Goal: Contribute content

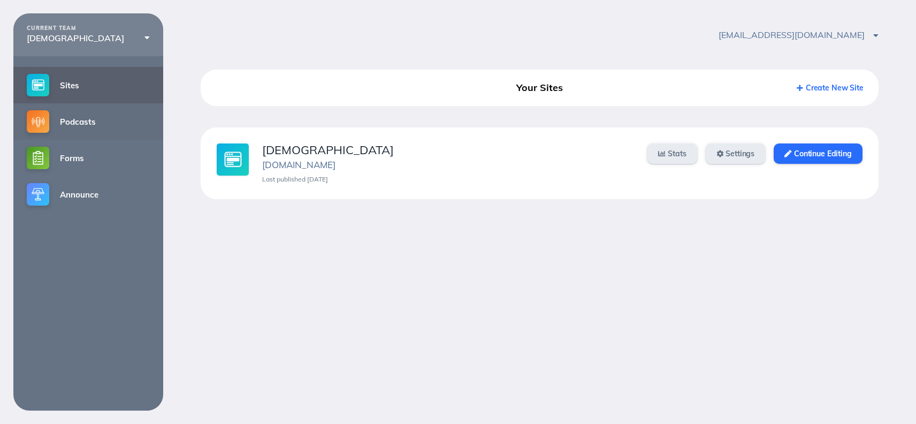
click at [96, 120] on link "Podcasts" at bounding box center [88, 121] width 150 height 36
click at [89, 115] on link "Podcasts" at bounding box center [88, 121] width 150 height 36
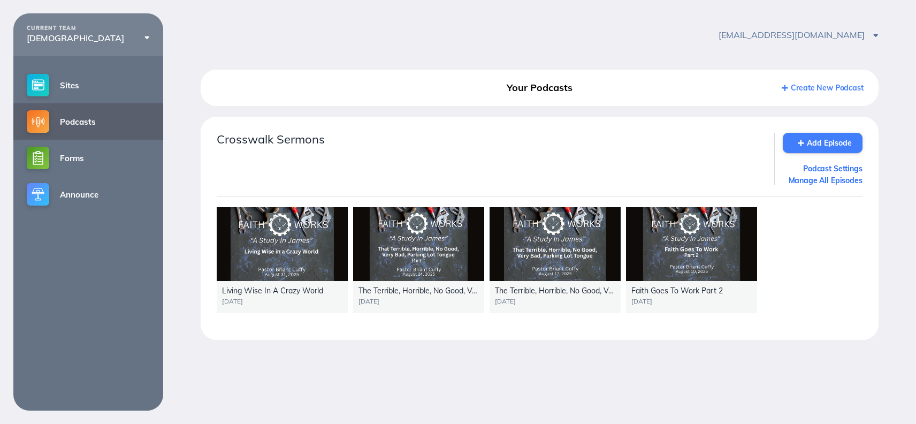
click at [819, 140] on link "Add Episode" at bounding box center [823, 143] width 80 height 20
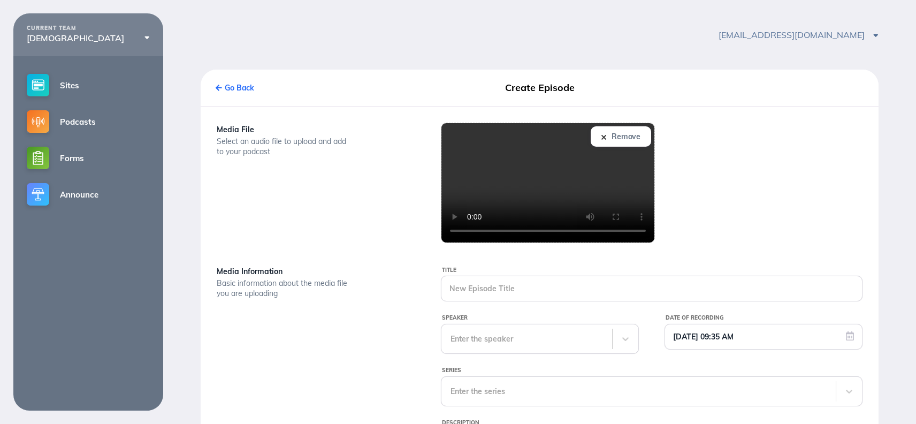
click at [465, 192] on video at bounding box center [548, 182] width 213 height 119
